Goal: Download file/media

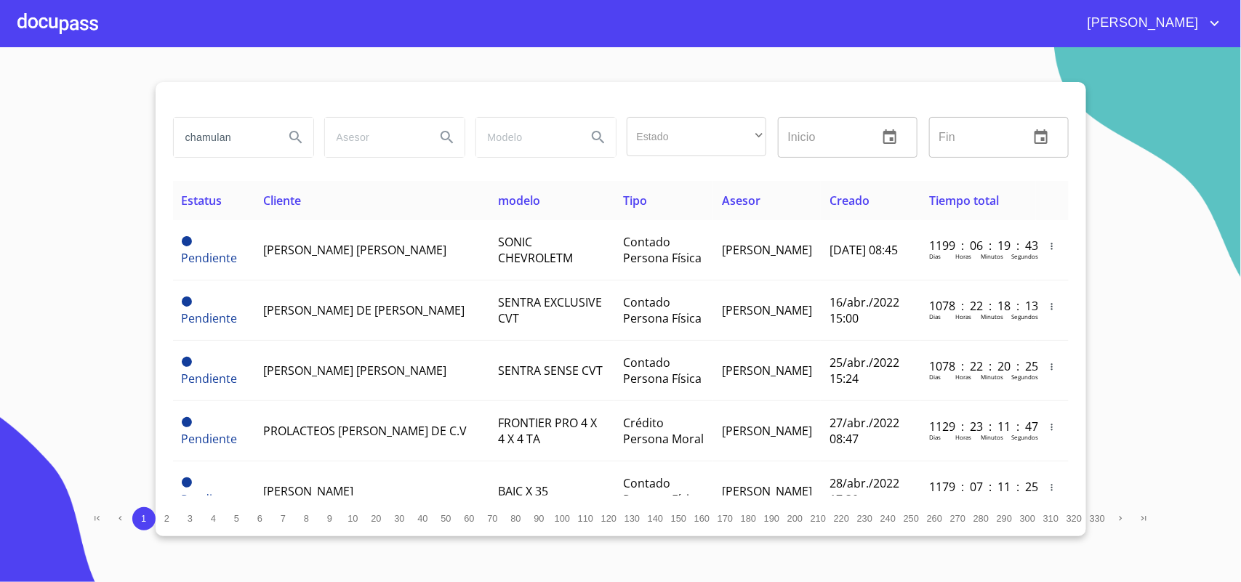
type input "chamulan"
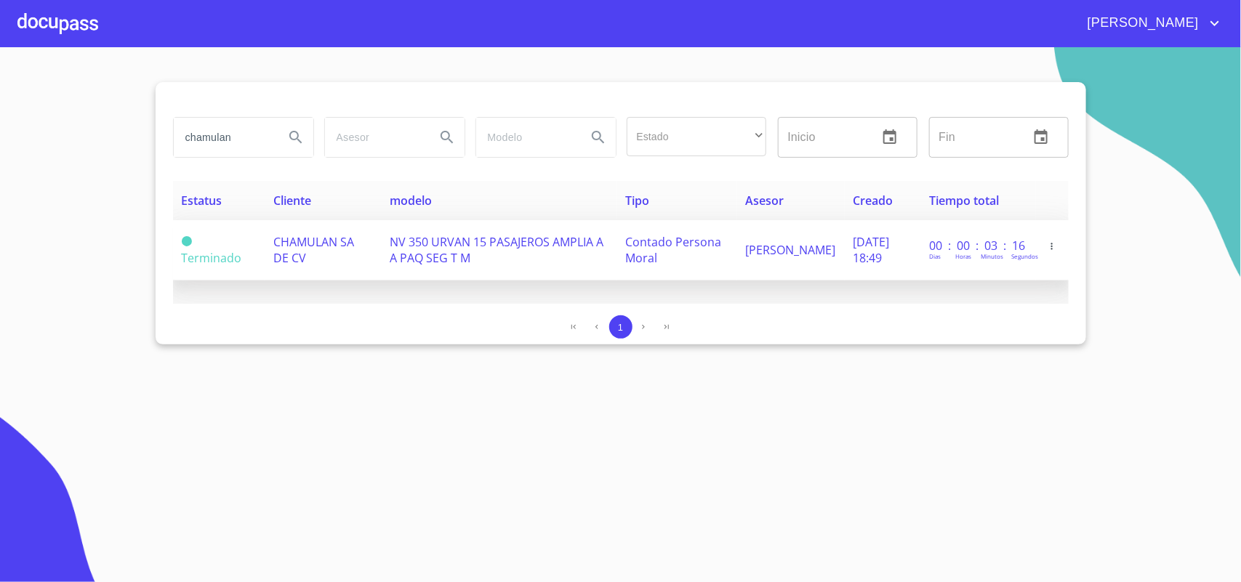
click at [318, 259] on td "CHAMULAN SA DE CV" at bounding box center [323, 250] width 116 height 60
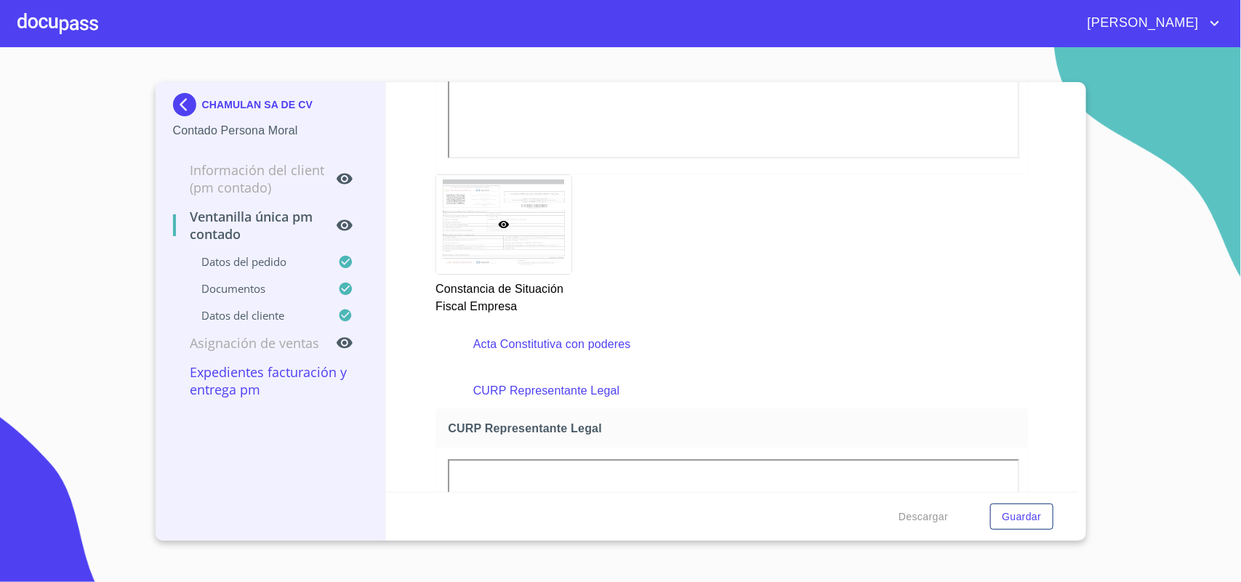
scroll to position [2181, 0]
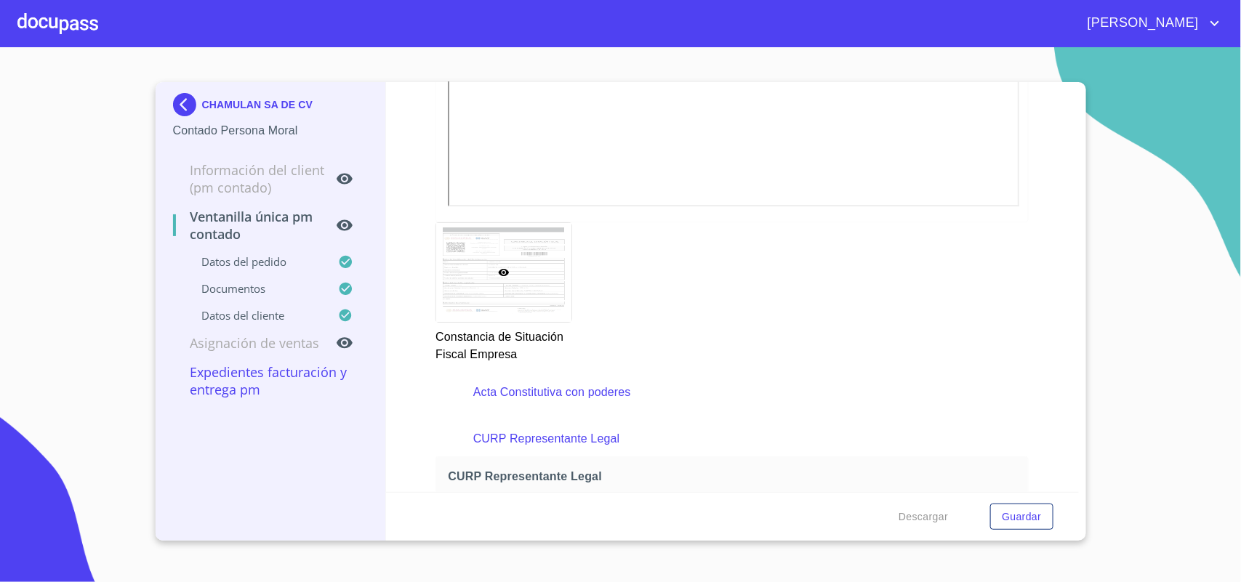
click at [528, 397] on p "Acta Constitutiva con poderes" at bounding box center [732, 392] width 518 height 17
click at [506, 384] on p "Acta Constitutiva con poderes" at bounding box center [732, 392] width 518 height 17
click at [924, 509] on span "Descargar" at bounding box center [923, 517] width 49 height 18
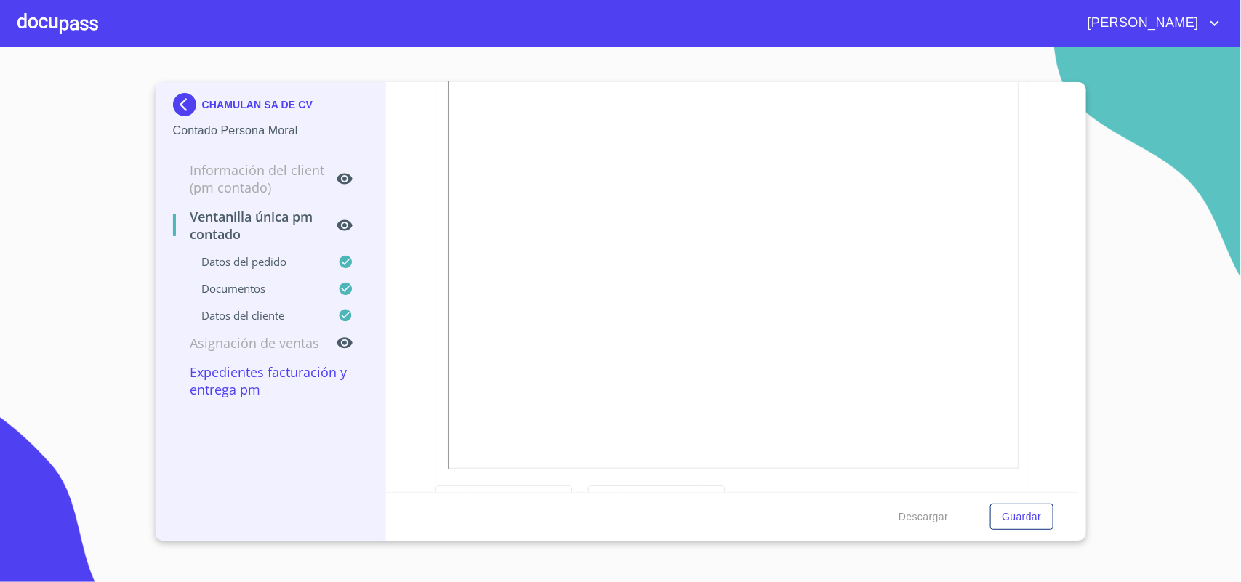
scroll to position [364, 0]
click at [652, 480] on div at bounding box center [656, 526] width 135 height 100
